Goal: Use online tool/utility: Utilize a website feature to perform a specific function

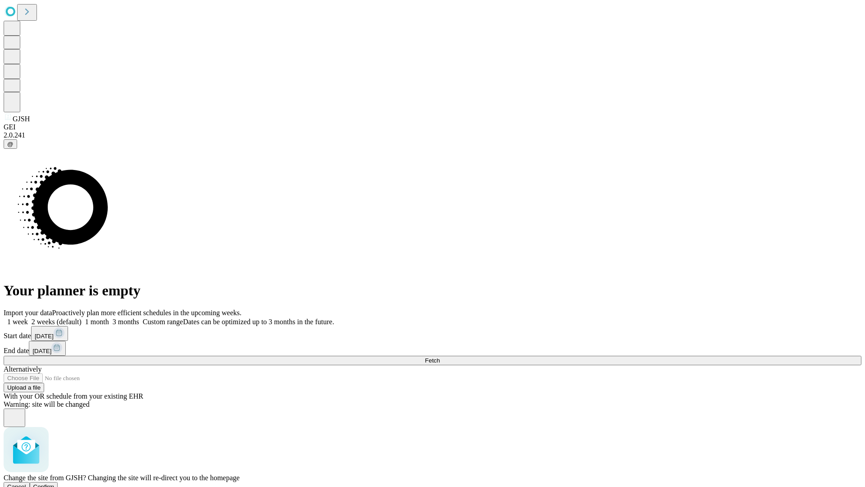
click at [55, 483] on span "Confirm" at bounding box center [43, 486] width 21 height 7
click at [82, 318] on label "2 weeks (default)" at bounding box center [55, 322] width 54 height 8
click at [440, 357] on span "Fetch" at bounding box center [432, 360] width 15 height 7
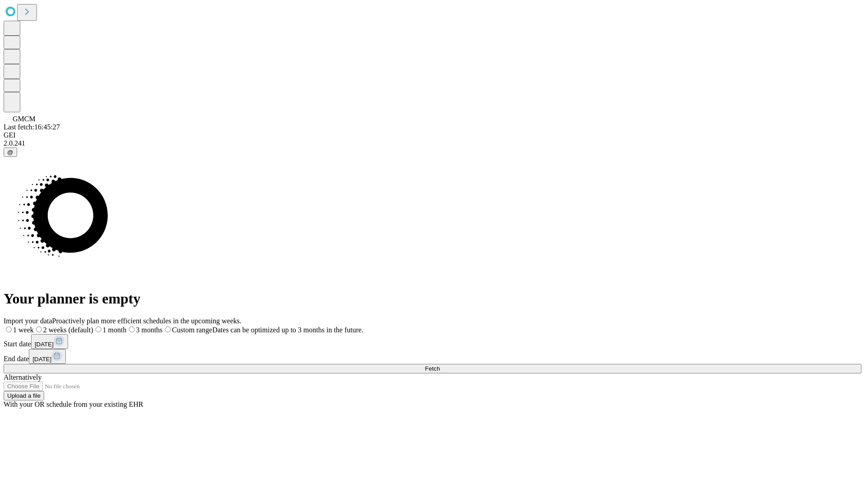
click at [440, 365] on span "Fetch" at bounding box center [432, 368] width 15 height 7
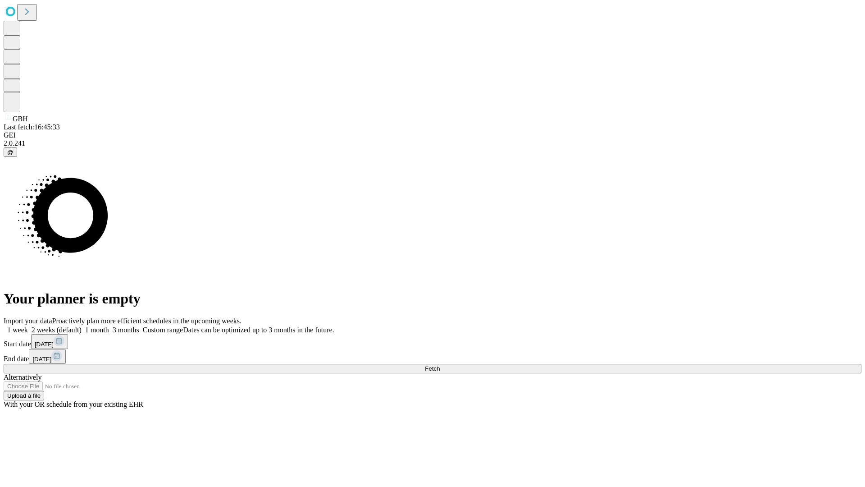
click at [82, 326] on label "2 weeks (default)" at bounding box center [55, 330] width 54 height 8
click at [440, 365] on span "Fetch" at bounding box center [432, 368] width 15 height 7
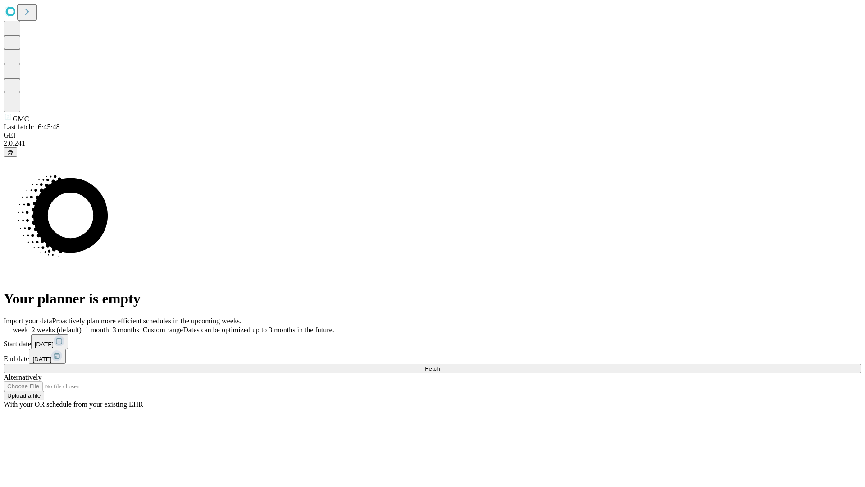
click at [82, 326] on label "2 weeks (default)" at bounding box center [55, 330] width 54 height 8
click at [440, 365] on span "Fetch" at bounding box center [432, 368] width 15 height 7
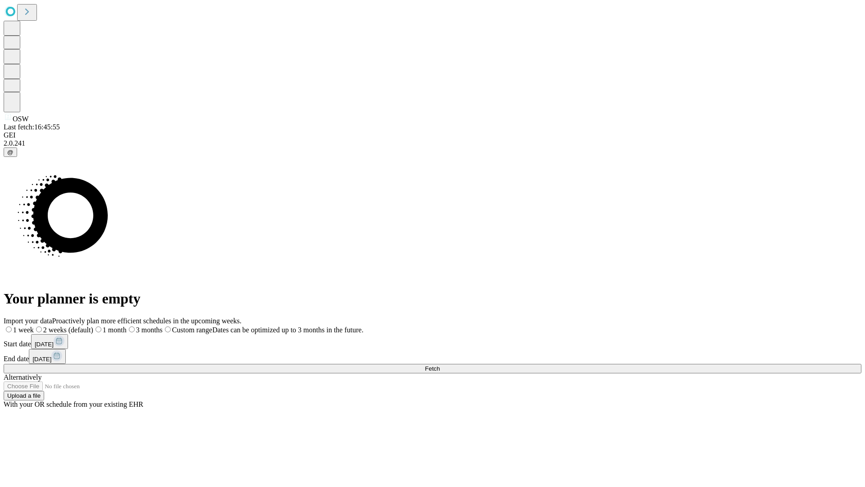
click at [93, 326] on label "2 weeks (default)" at bounding box center [63, 330] width 59 height 8
click at [440, 365] on span "Fetch" at bounding box center [432, 368] width 15 height 7
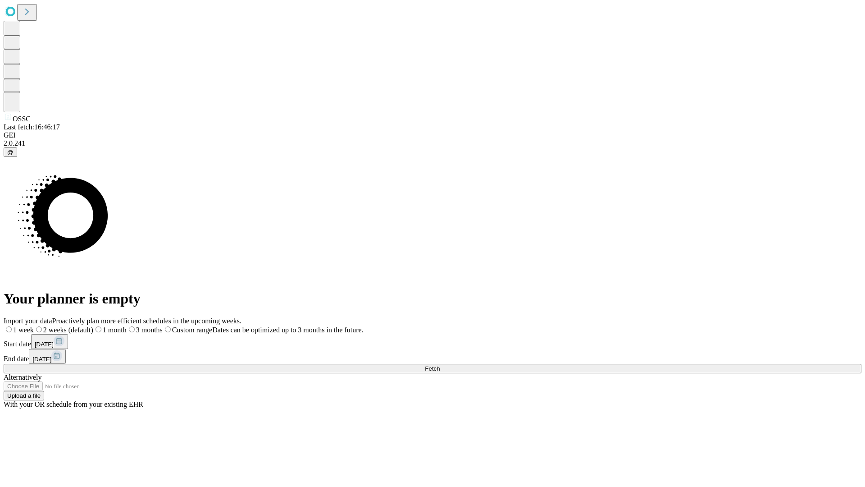
click at [93, 326] on label "2 weeks (default)" at bounding box center [63, 330] width 59 height 8
click at [440, 365] on span "Fetch" at bounding box center [432, 368] width 15 height 7
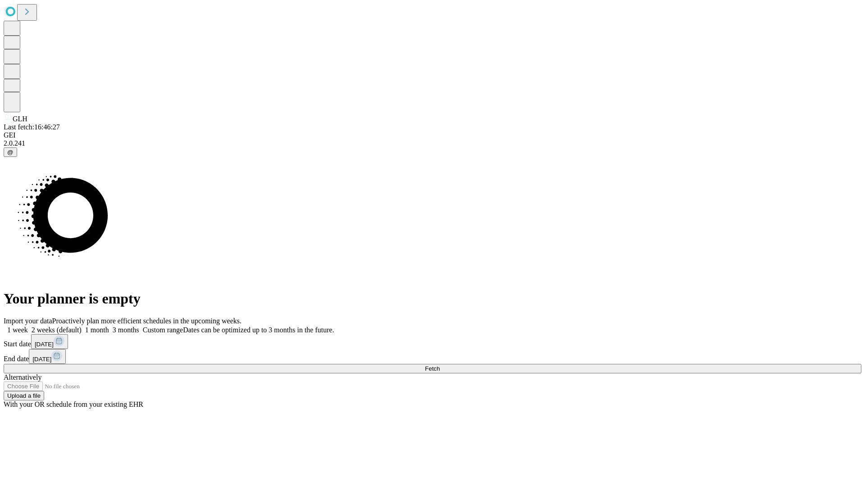
click at [82, 326] on label "2 weeks (default)" at bounding box center [55, 330] width 54 height 8
click at [440, 365] on span "Fetch" at bounding box center [432, 368] width 15 height 7
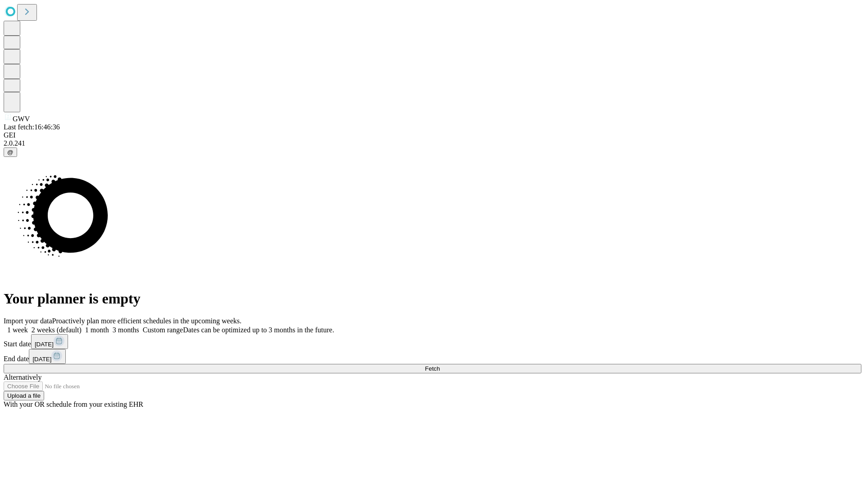
click at [82, 326] on label "2 weeks (default)" at bounding box center [55, 330] width 54 height 8
click at [440, 365] on span "Fetch" at bounding box center [432, 368] width 15 height 7
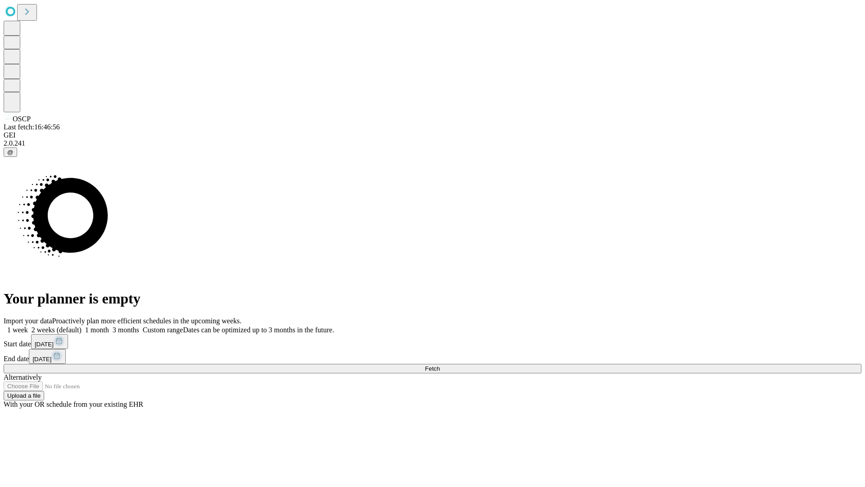
click at [82, 326] on label "2 weeks (default)" at bounding box center [55, 330] width 54 height 8
click at [440, 365] on span "Fetch" at bounding box center [432, 368] width 15 height 7
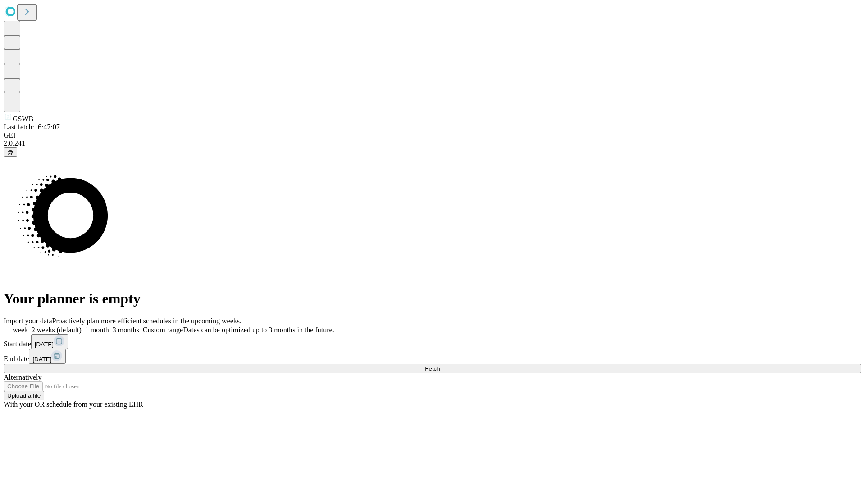
click at [82, 326] on label "2 weeks (default)" at bounding box center [55, 330] width 54 height 8
click at [440, 365] on span "Fetch" at bounding box center [432, 368] width 15 height 7
